Goal: Find specific page/section: Find specific page/section

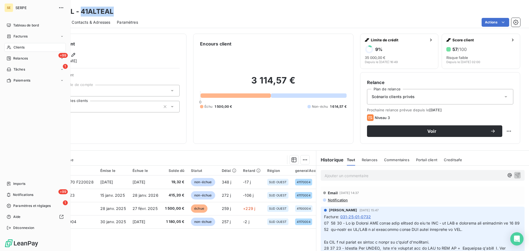
click at [13, 45] on div "Clients" at bounding box center [34, 47] width 61 height 9
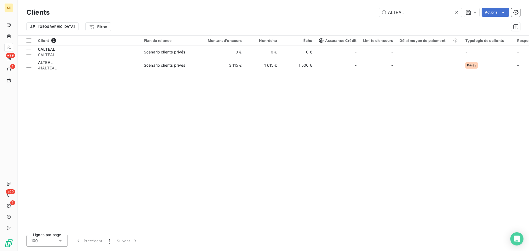
drag, startPoint x: 410, startPoint y: 13, endPoint x: 321, endPoint y: 12, distance: 89.0
click at [321, 12] on div "ALTEAL Actions" at bounding box center [288, 12] width 464 height 9
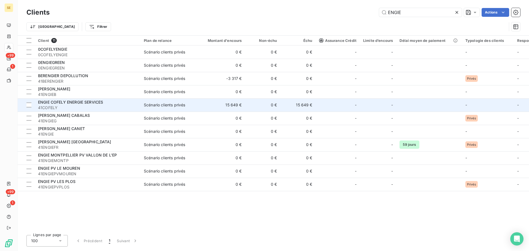
type input "ENGIE"
click at [196, 101] on td "Scénario clients privés" at bounding box center [169, 104] width 57 height 13
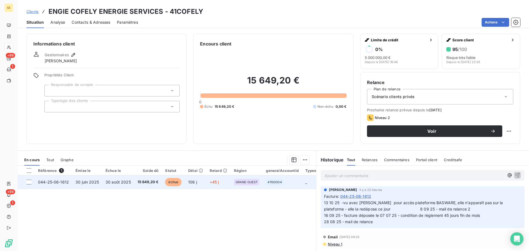
click at [135, 181] on td "15 649,20 €" at bounding box center [148, 182] width 28 height 13
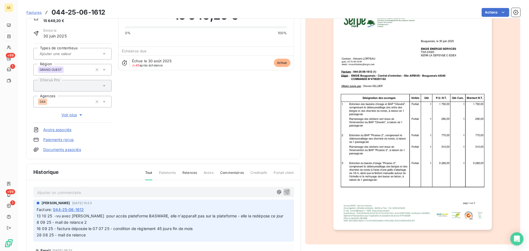
scroll to position [75, 0]
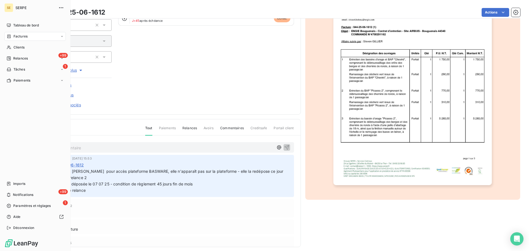
click at [21, 36] on span "Factures" at bounding box center [21, 36] width 14 height 5
click at [15, 47] on span "Clients" at bounding box center [19, 47] width 11 height 5
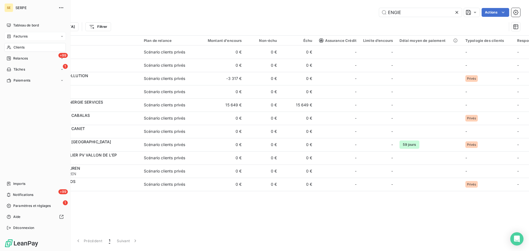
click at [17, 36] on span "Factures" at bounding box center [21, 36] width 14 height 5
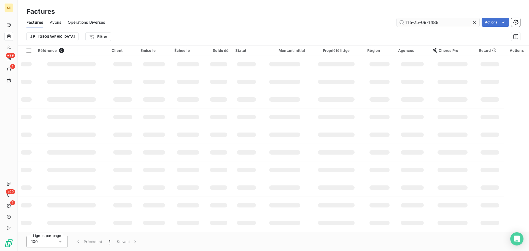
click at [442, 24] on input "11e-25-09-1489" at bounding box center [438, 22] width 83 height 9
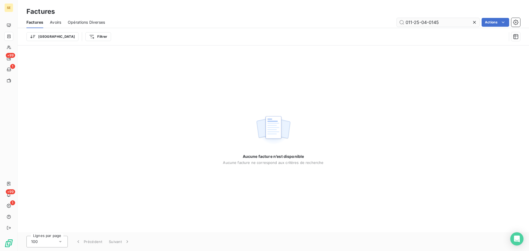
click at [436, 21] on input "011-25-04-0145" at bounding box center [438, 22] width 83 height 9
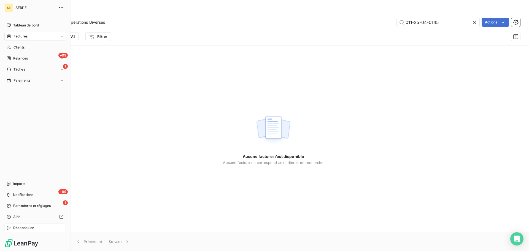
type input "011-25-04-0145"
click at [17, 226] on span "Déconnexion" at bounding box center [23, 227] width 21 height 5
